Goal: Navigation & Orientation: Find specific page/section

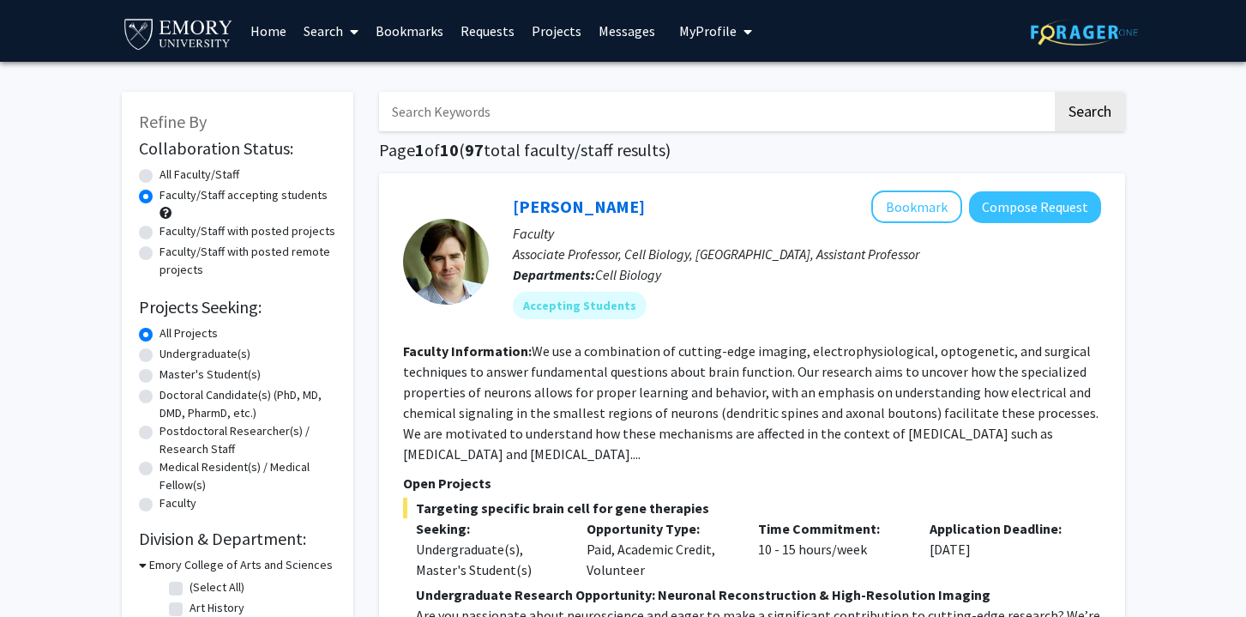
click at [495, 26] on link "Requests" at bounding box center [487, 31] width 71 height 60
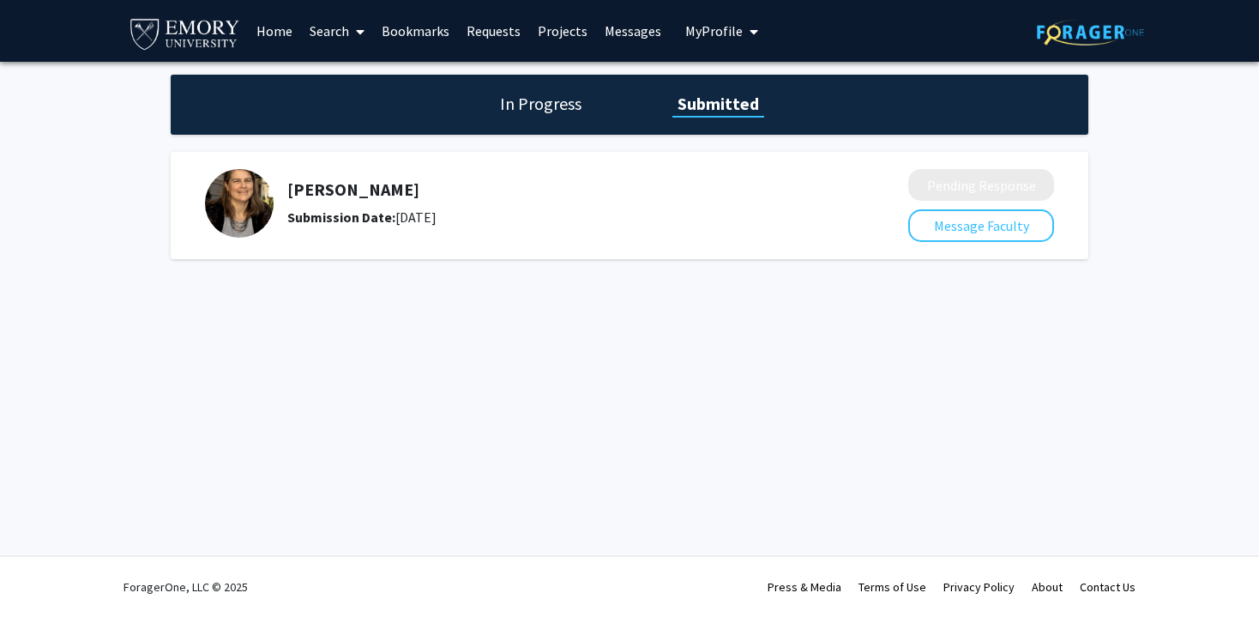
click at [488, 198] on h5 "[PERSON_NAME]" at bounding box center [552, 189] width 530 height 21
click at [520, 109] on h1 "In Progress" at bounding box center [541, 104] width 92 height 24
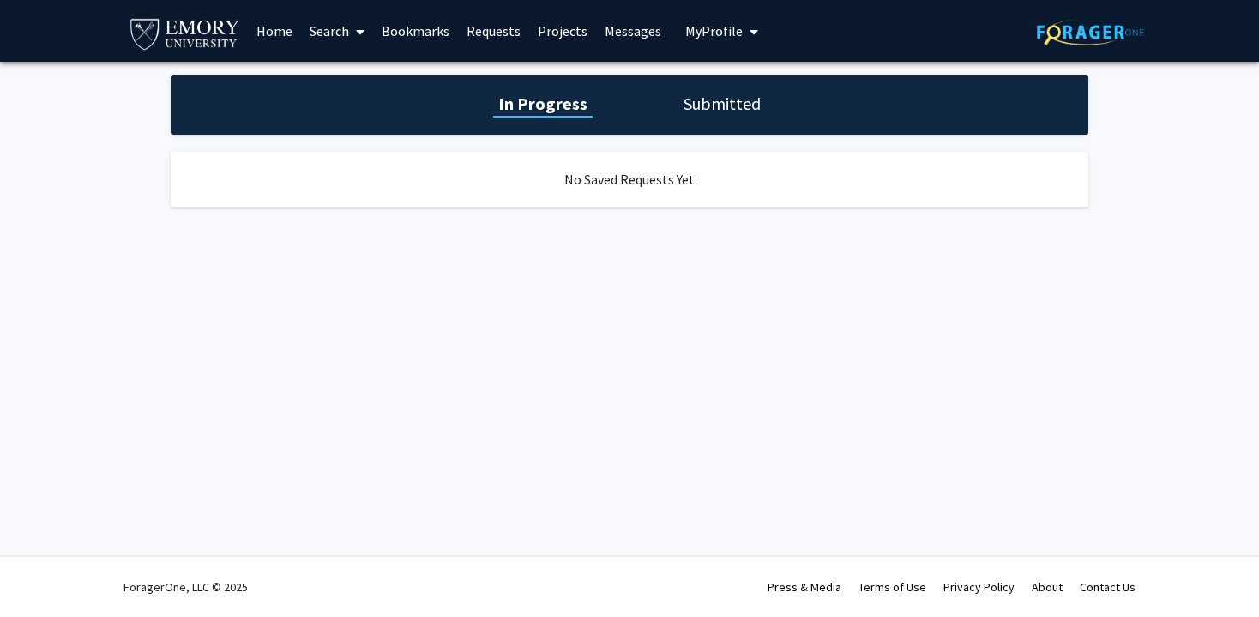
click at [755, 95] on h1 "Submitted" at bounding box center [721, 104] width 87 height 24
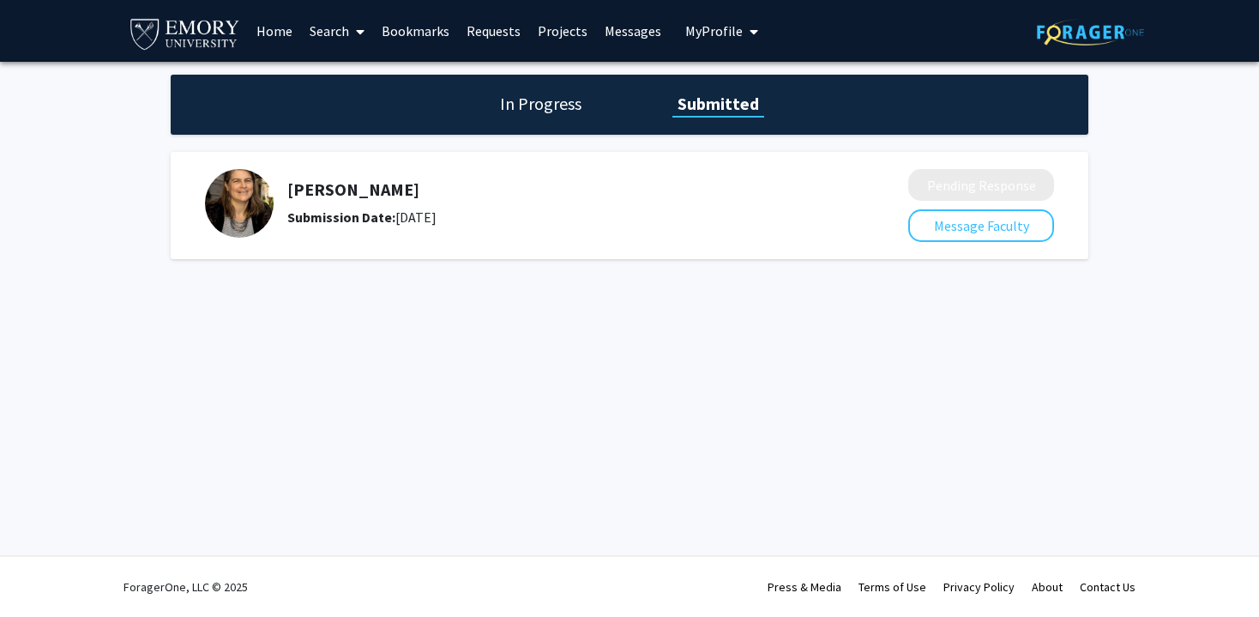
click at [555, 29] on link "Projects" at bounding box center [562, 31] width 67 height 60
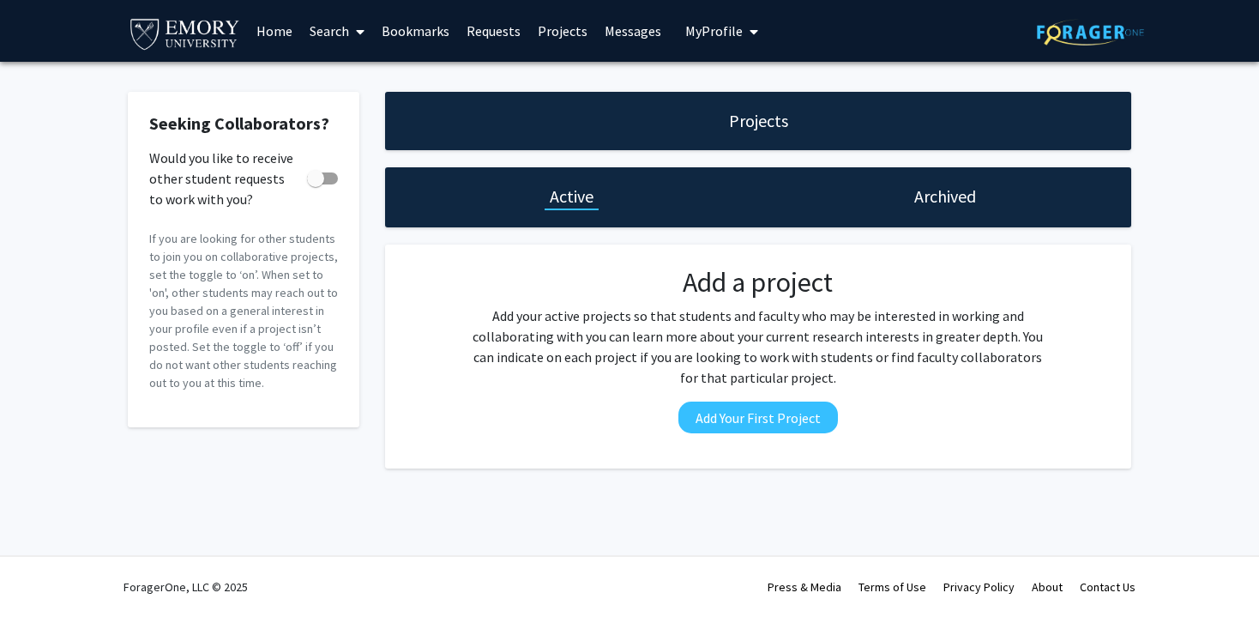
click at [688, 126] on div "Projects" at bounding box center [758, 121] width 746 height 58
click at [614, 22] on link "Messages" at bounding box center [633, 31] width 74 height 60
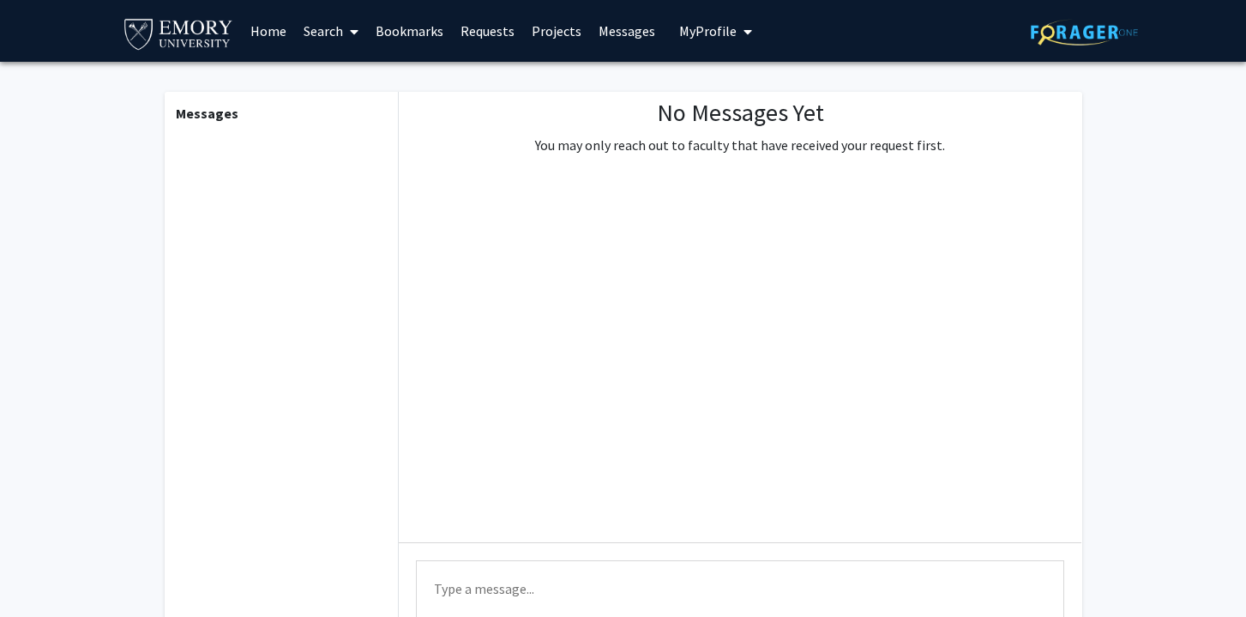
click at [701, 19] on button "My Profile" at bounding box center [715, 31] width 83 height 62
